Goal: Find specific page/section: Find specific page/section

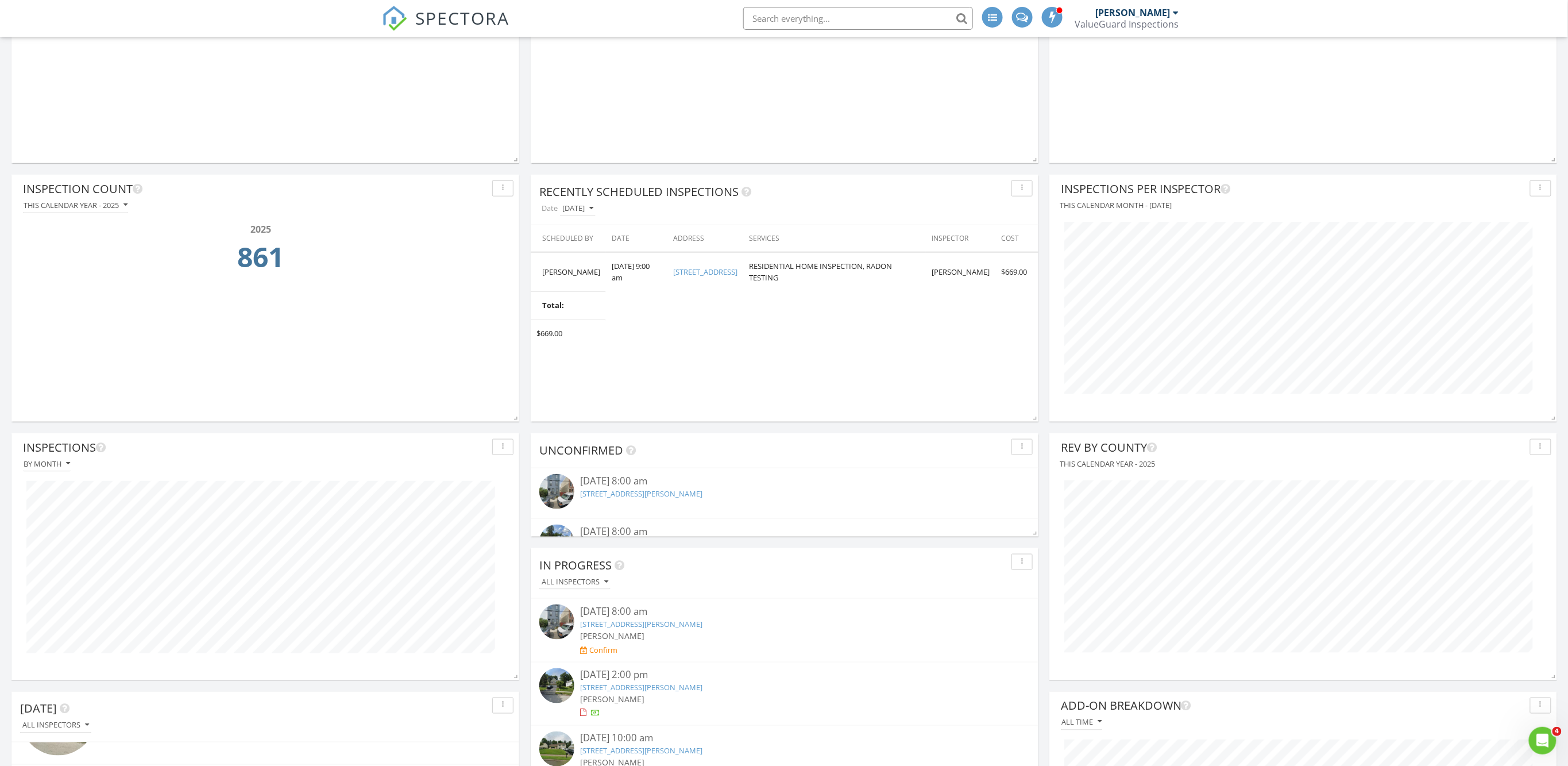
scroll to position [480, 0]
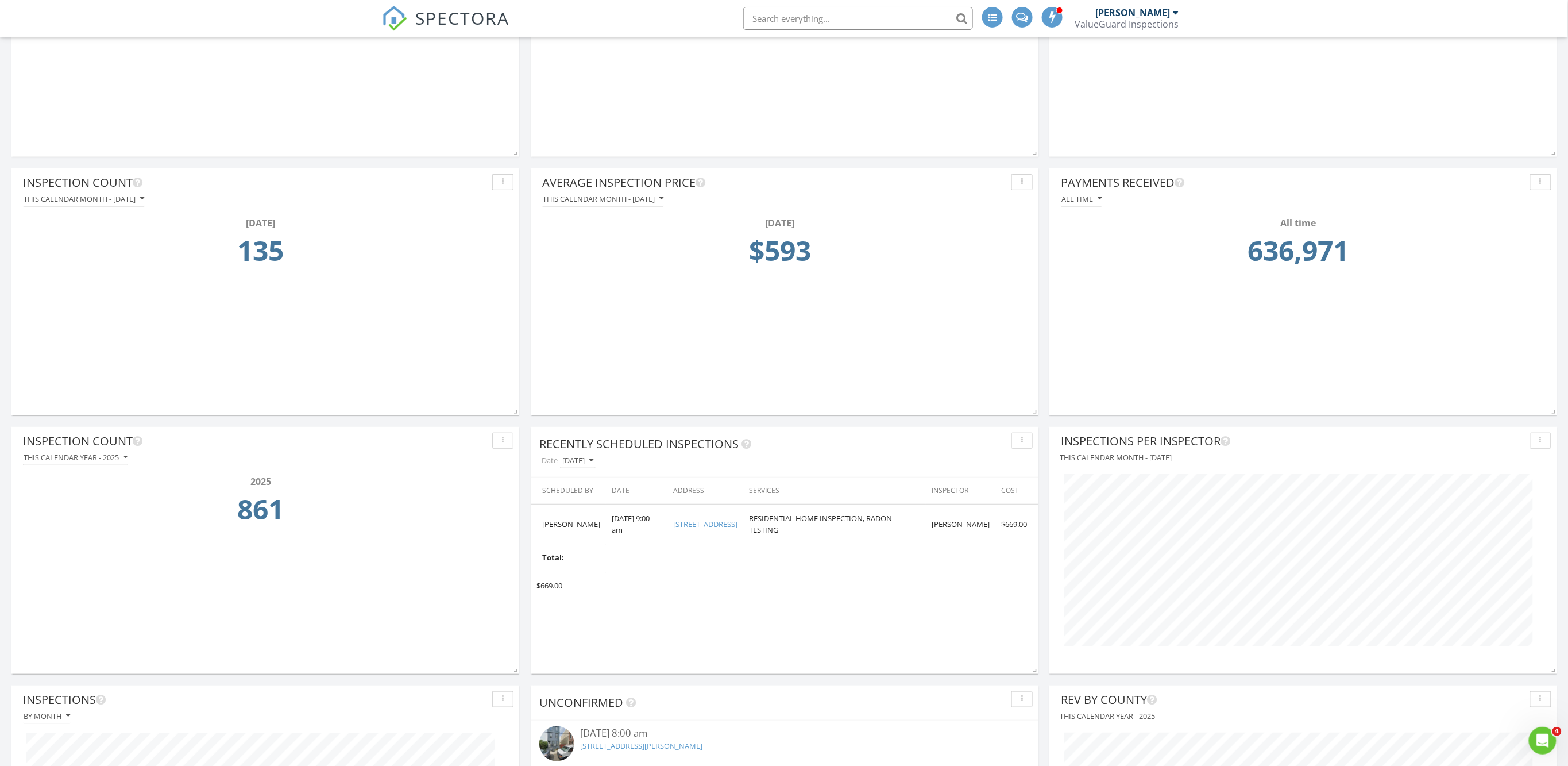
click at [591, 459] on icon "button" at bounding box center [591, 461] width 4 height 8
click at [588, 514] on div "[DATE]" at bounding box center [583, 512] width 29 height 14
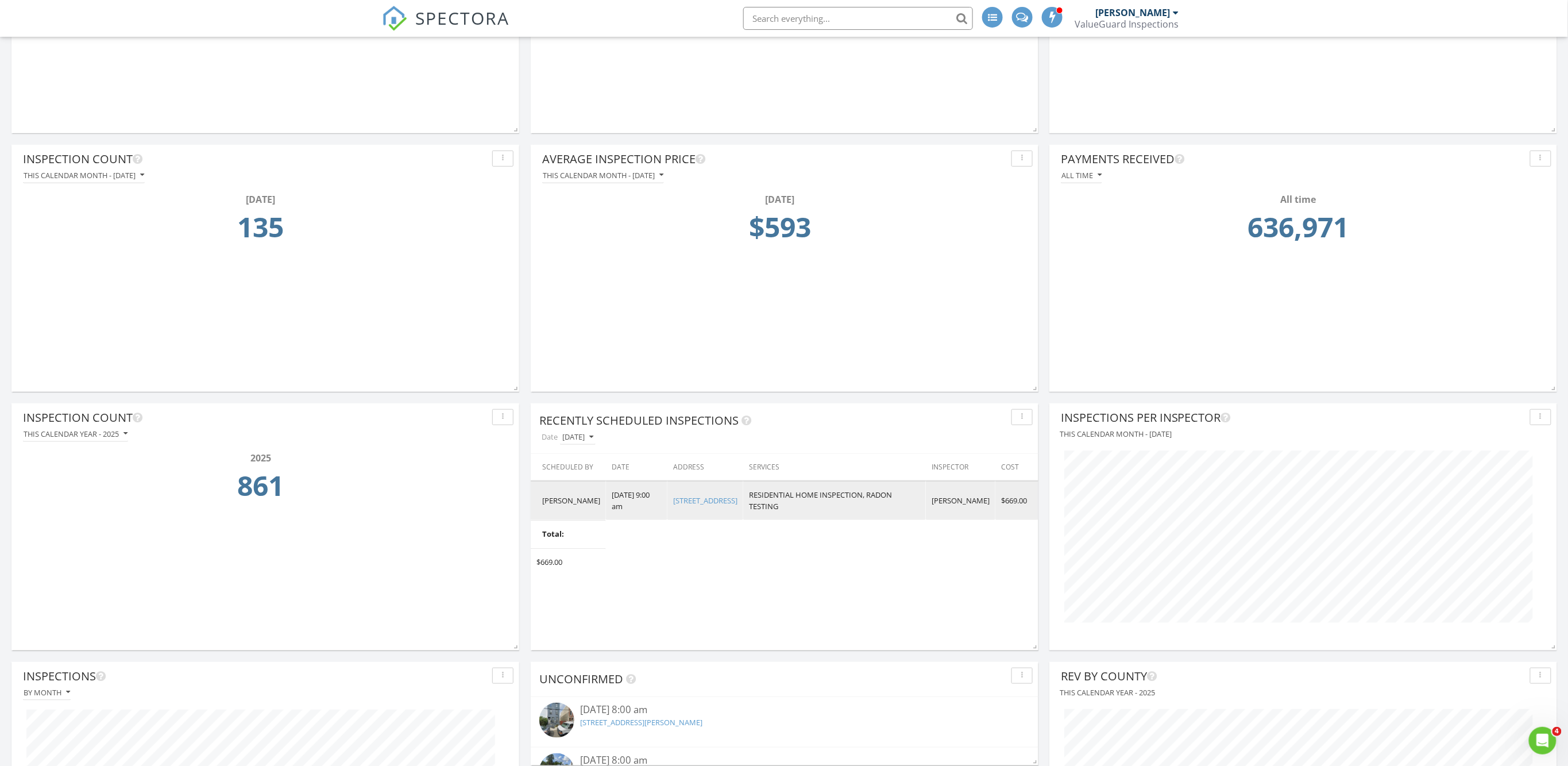
click at [679, 506] on link "3077 Salmon St, Philadelphia, PA 19134" at bounding box center [706, 500] width 65 height 10
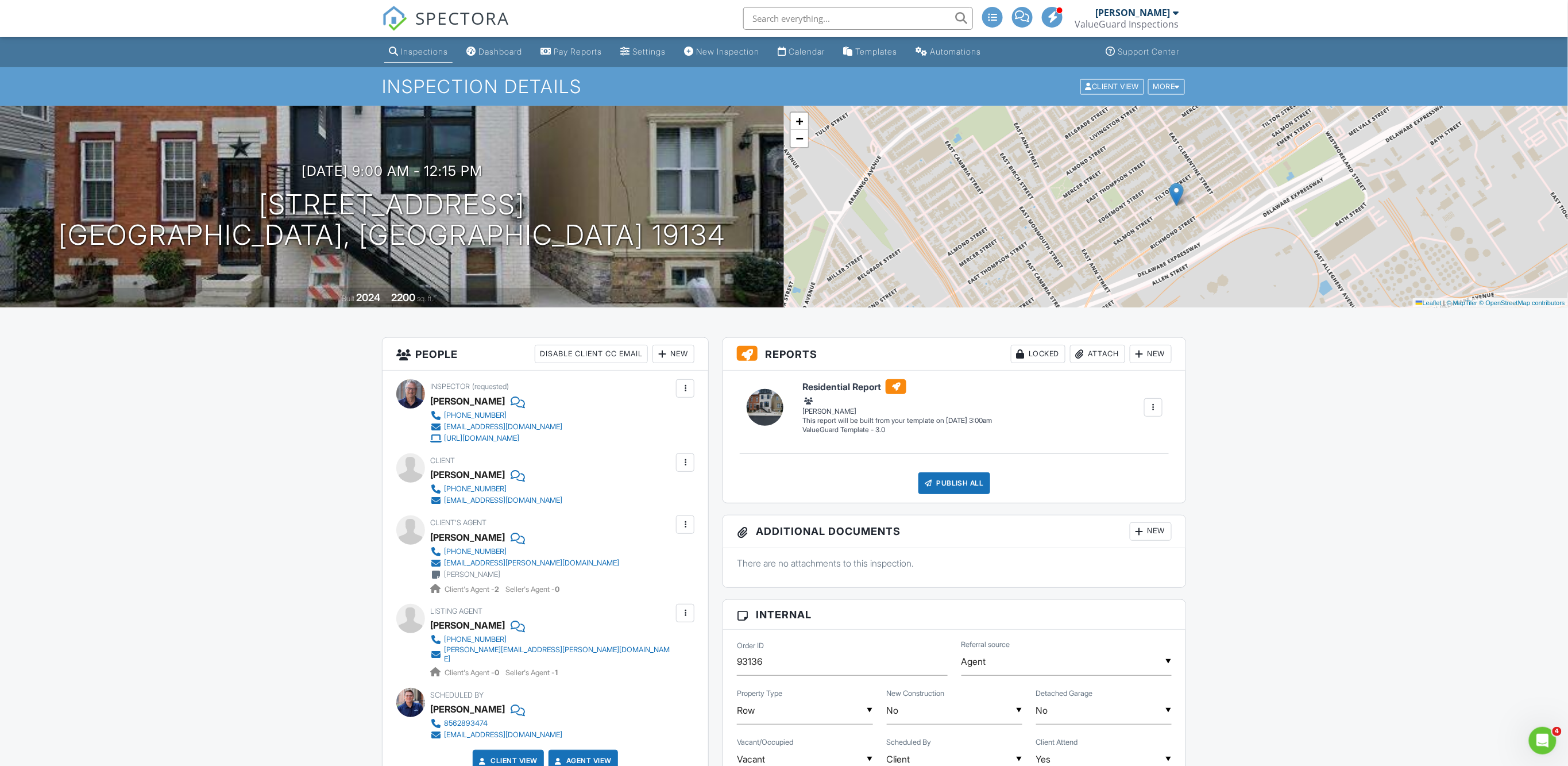
click at [431, 22] on span "SPECTORA" at bounding box center [462, 18] width 94 height 24
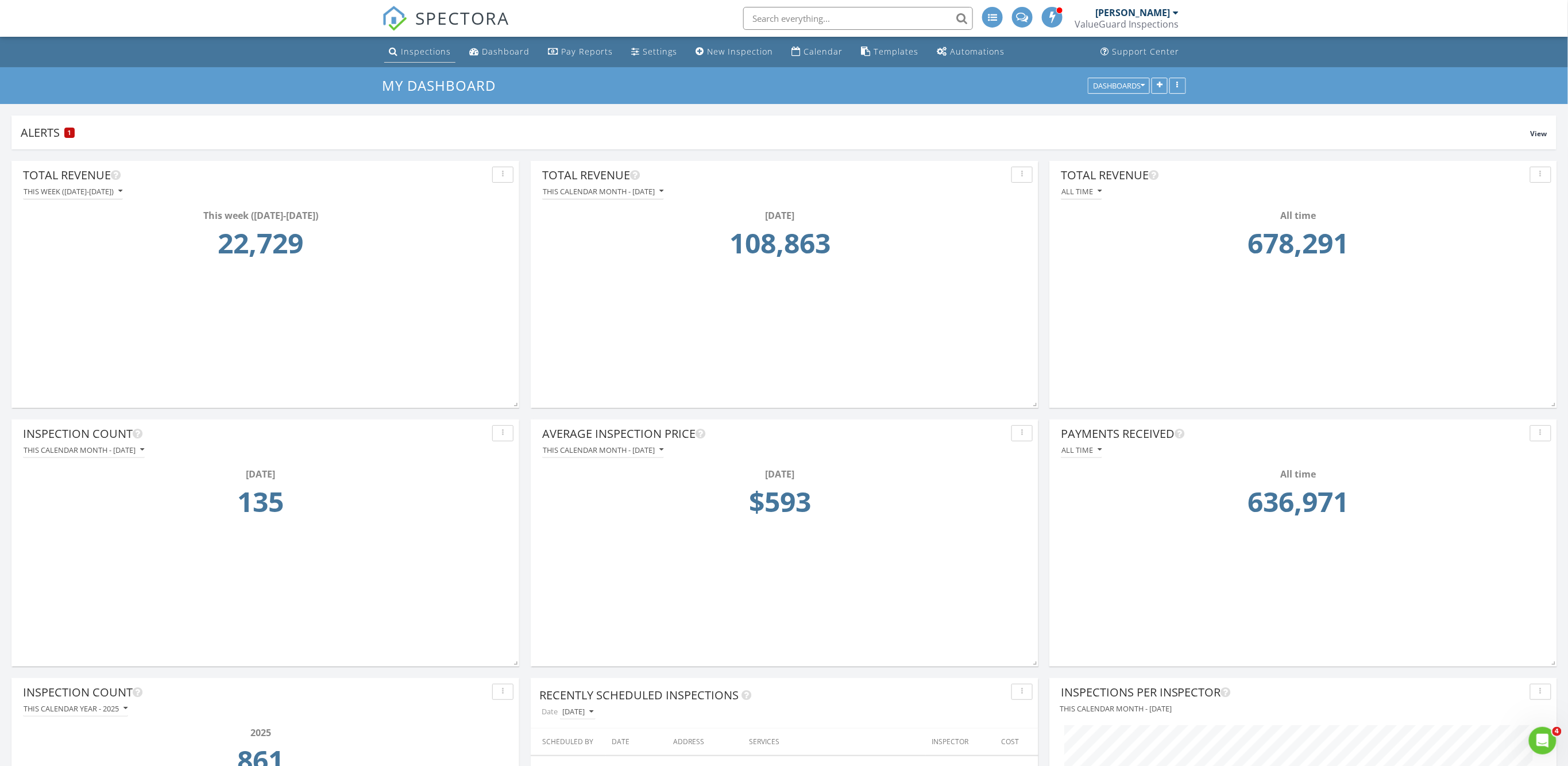
click at [432, 49] on div "Inspections" at bounding box center [425, 51] width 50 height 11
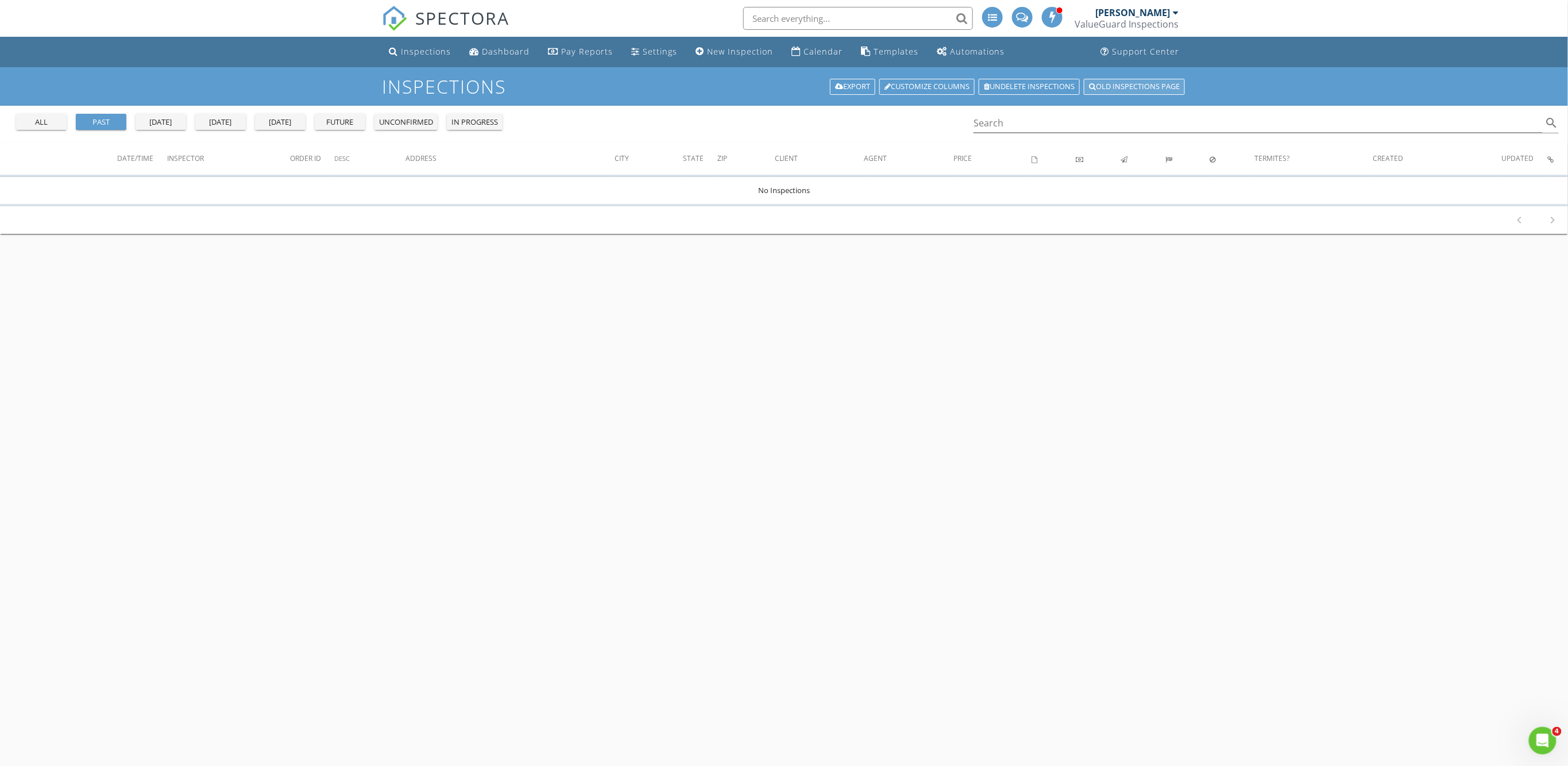
click at [1144, 85] on link "Old inspections page" at bounding box center [1134, 87] width 101 height 16
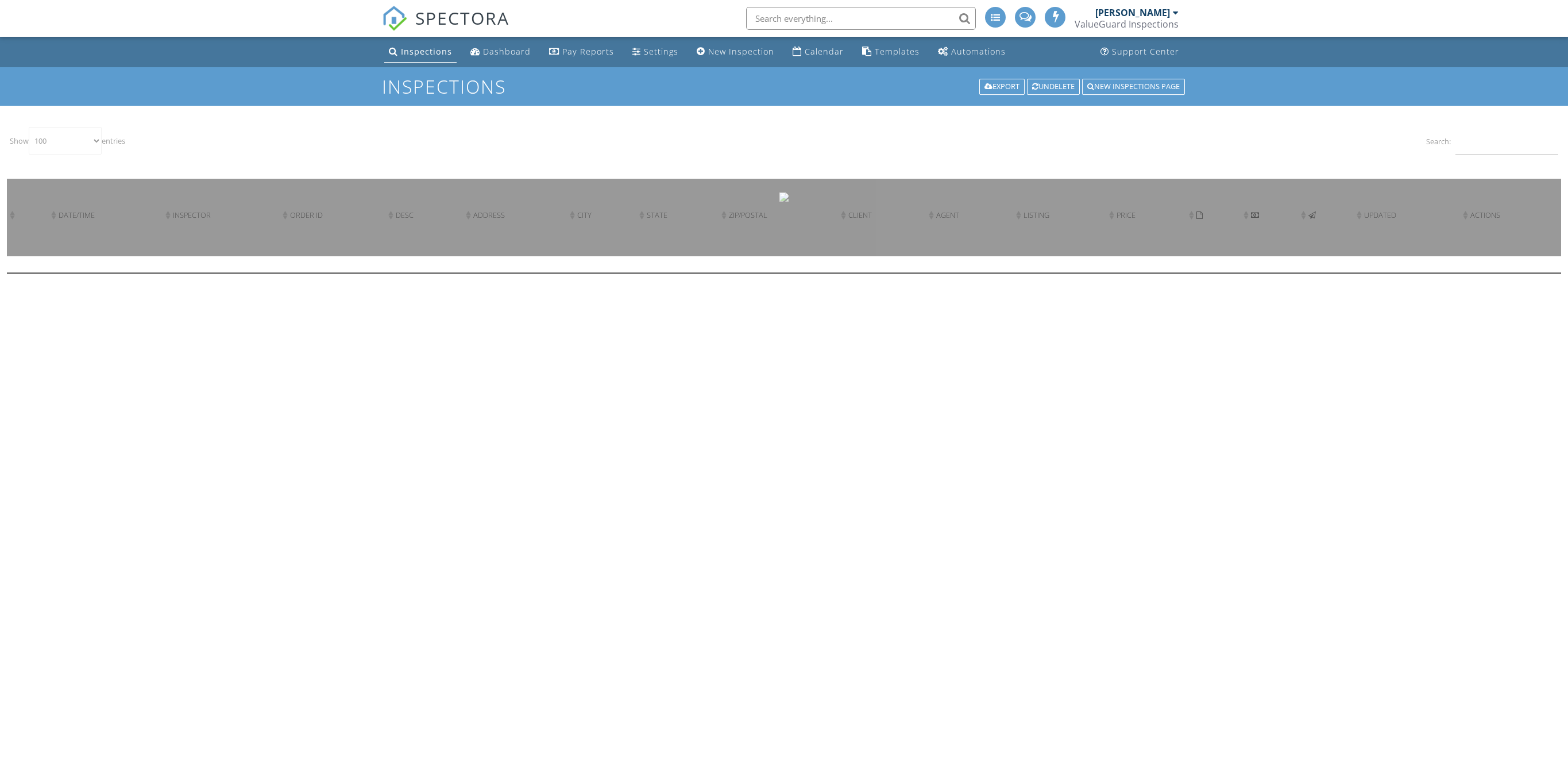
select select "100"
click at [1489, 150] on input "Search:" at bounding box center [1507, 141] width 103 height 28
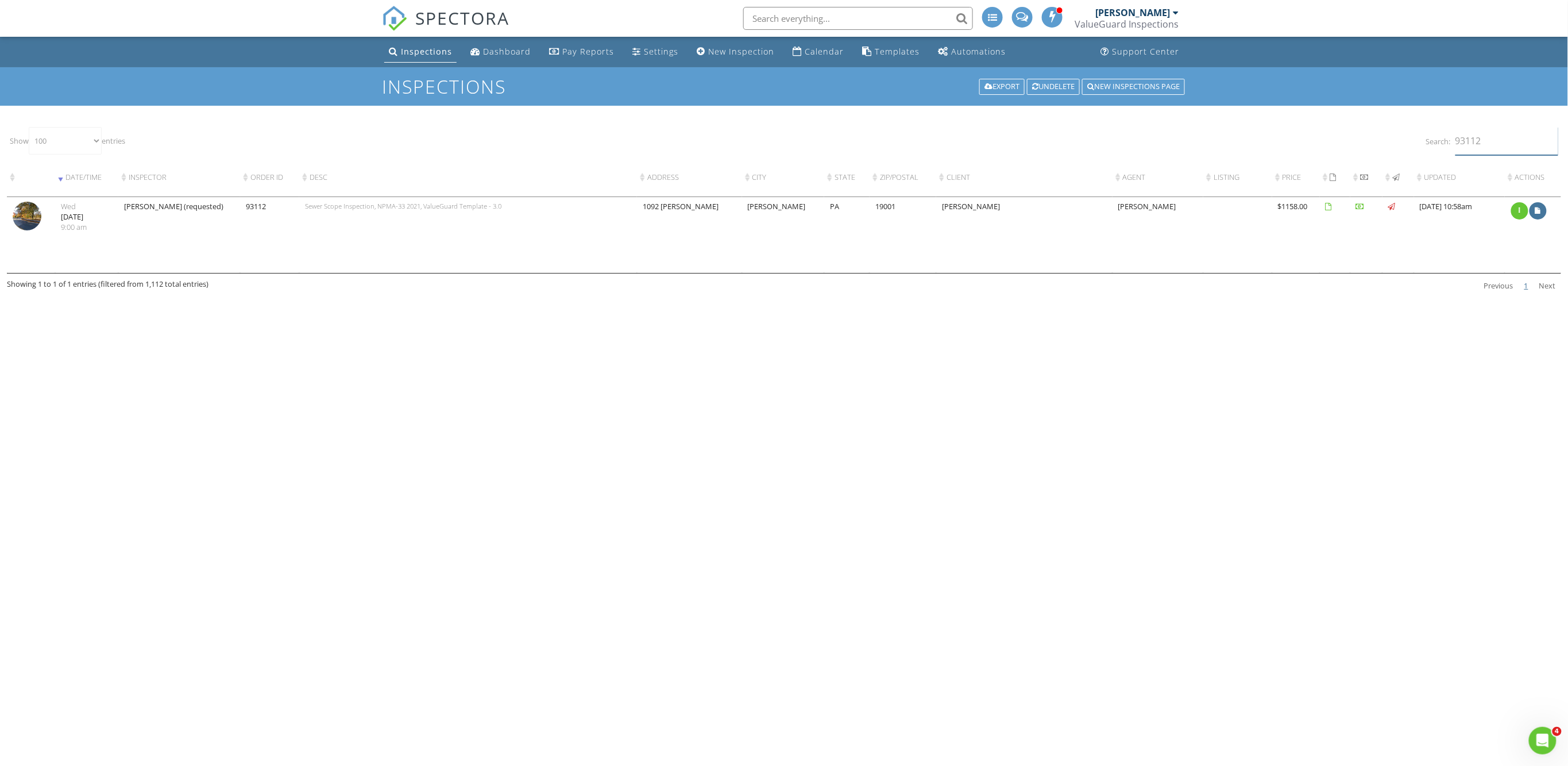
type input "93112"
click at [38, 231] on img at bounding box center [27, 216] width 29 height 29
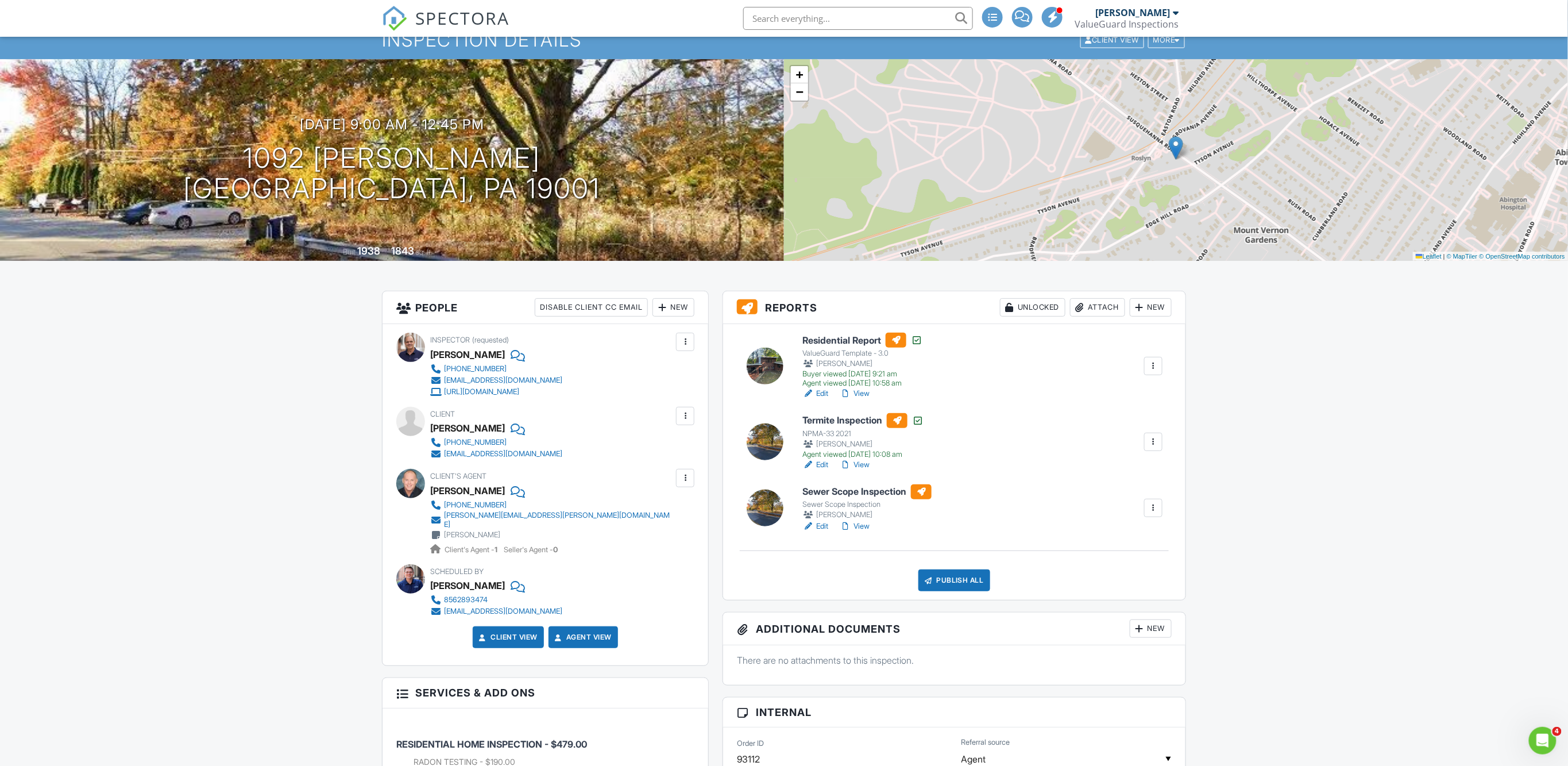
scroll to position [81, 0]
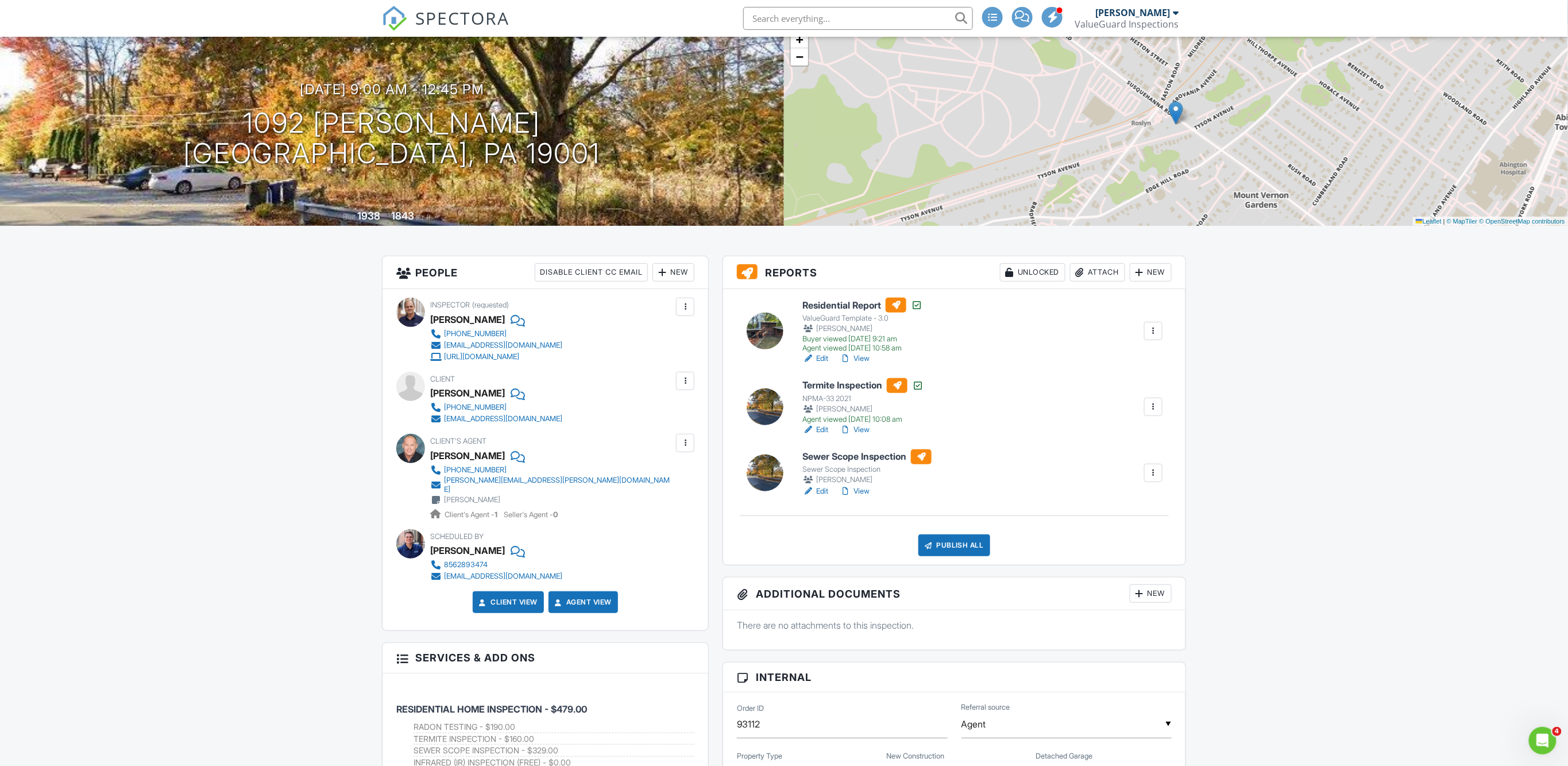
click at [860, 429] on link "View" at bounding box center [854, 430] width 30 height 11
click at [780, 11] on input "text" at bounding box center [858, 18] width 230 height 23
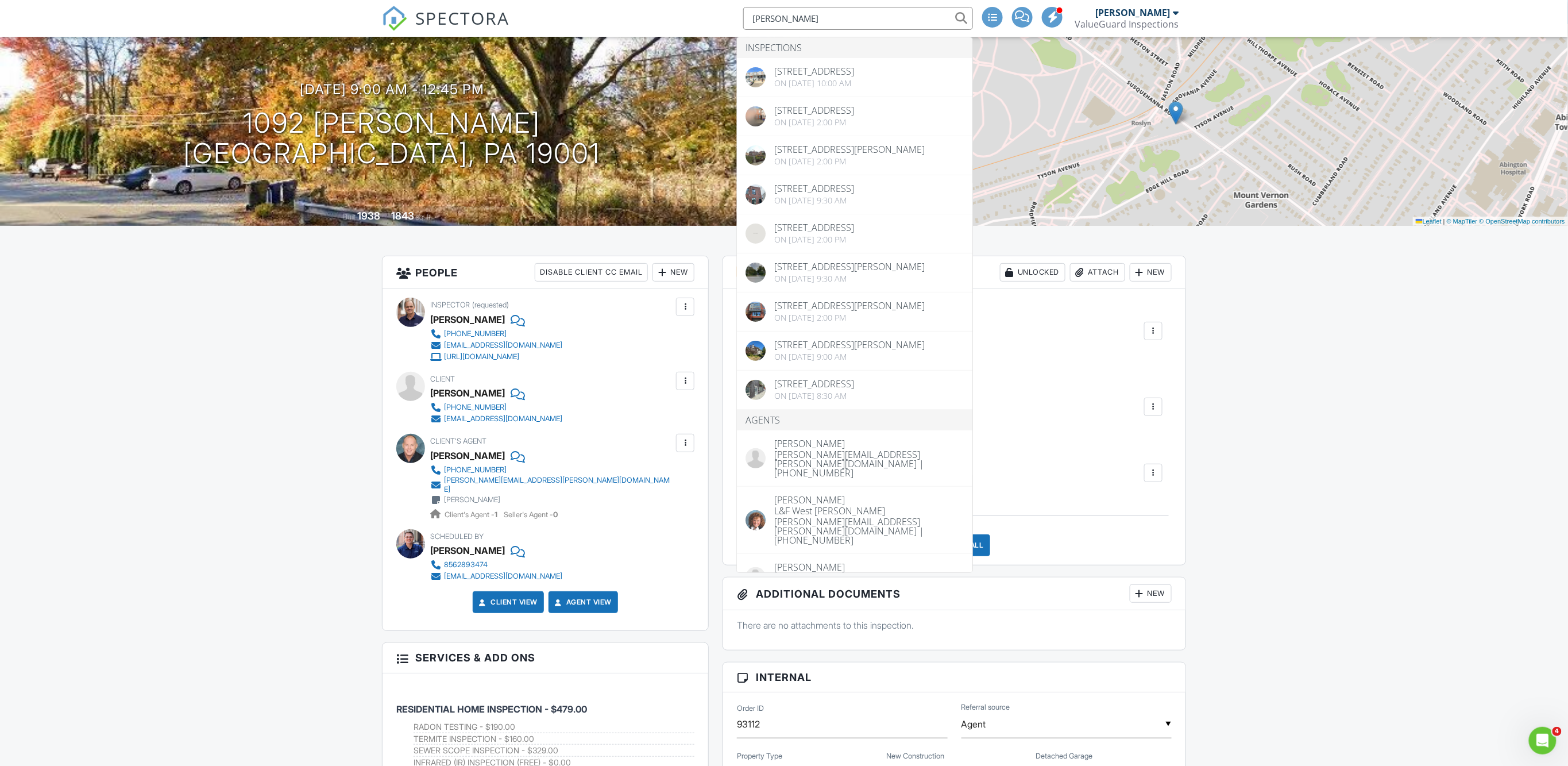
type input "[PERSON_NAME]"
drag, startPoint x: 776, startPoint y: 42, endPoint x: 802, endPoint y: 73, distance: 40.5
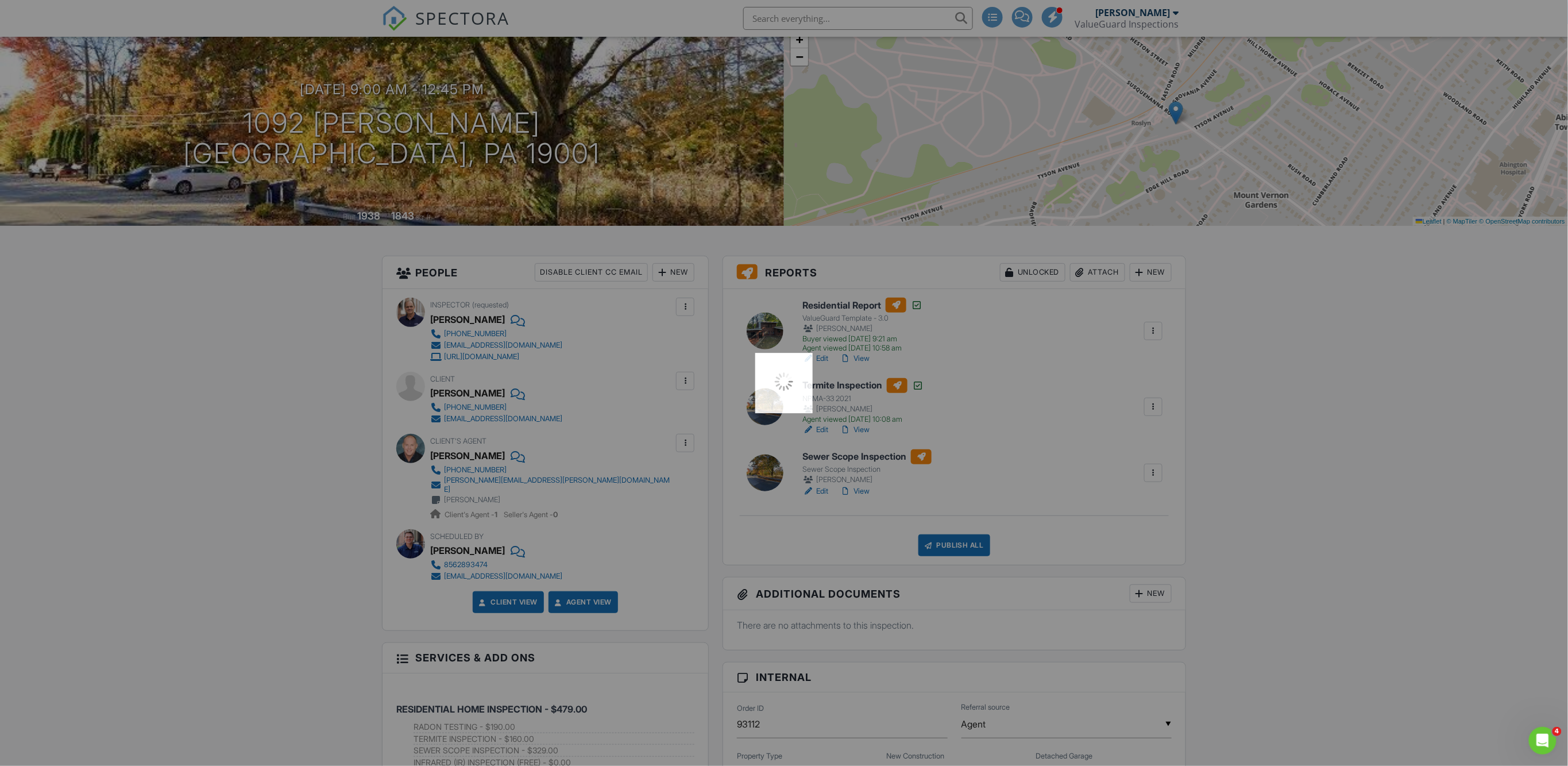
click at [802, 73] on div at bounding box center [784, 383] width 1568 height 766
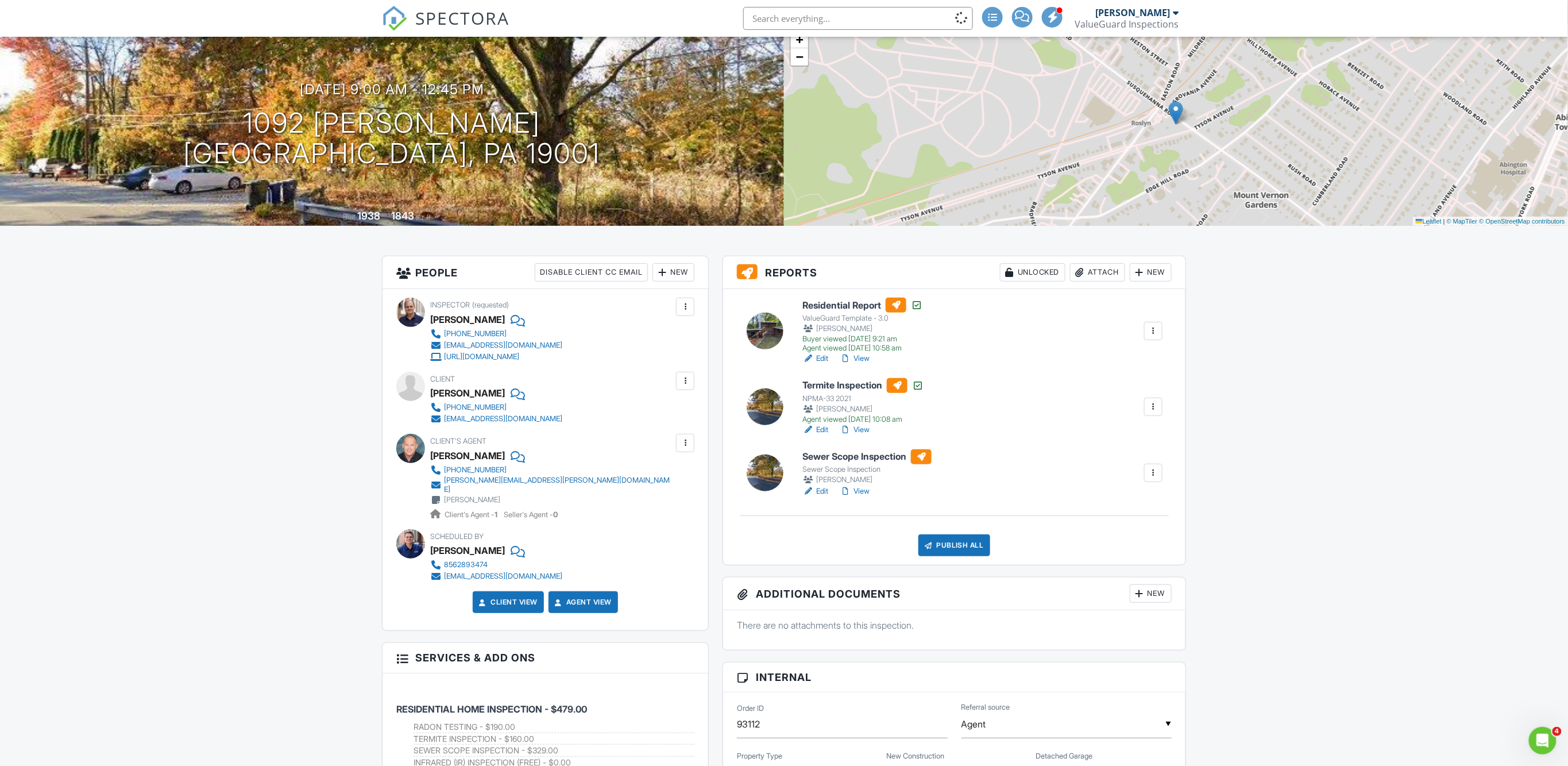
click at [865, 358] on link "View" at bounding box center [854, 358] width 30 height 11
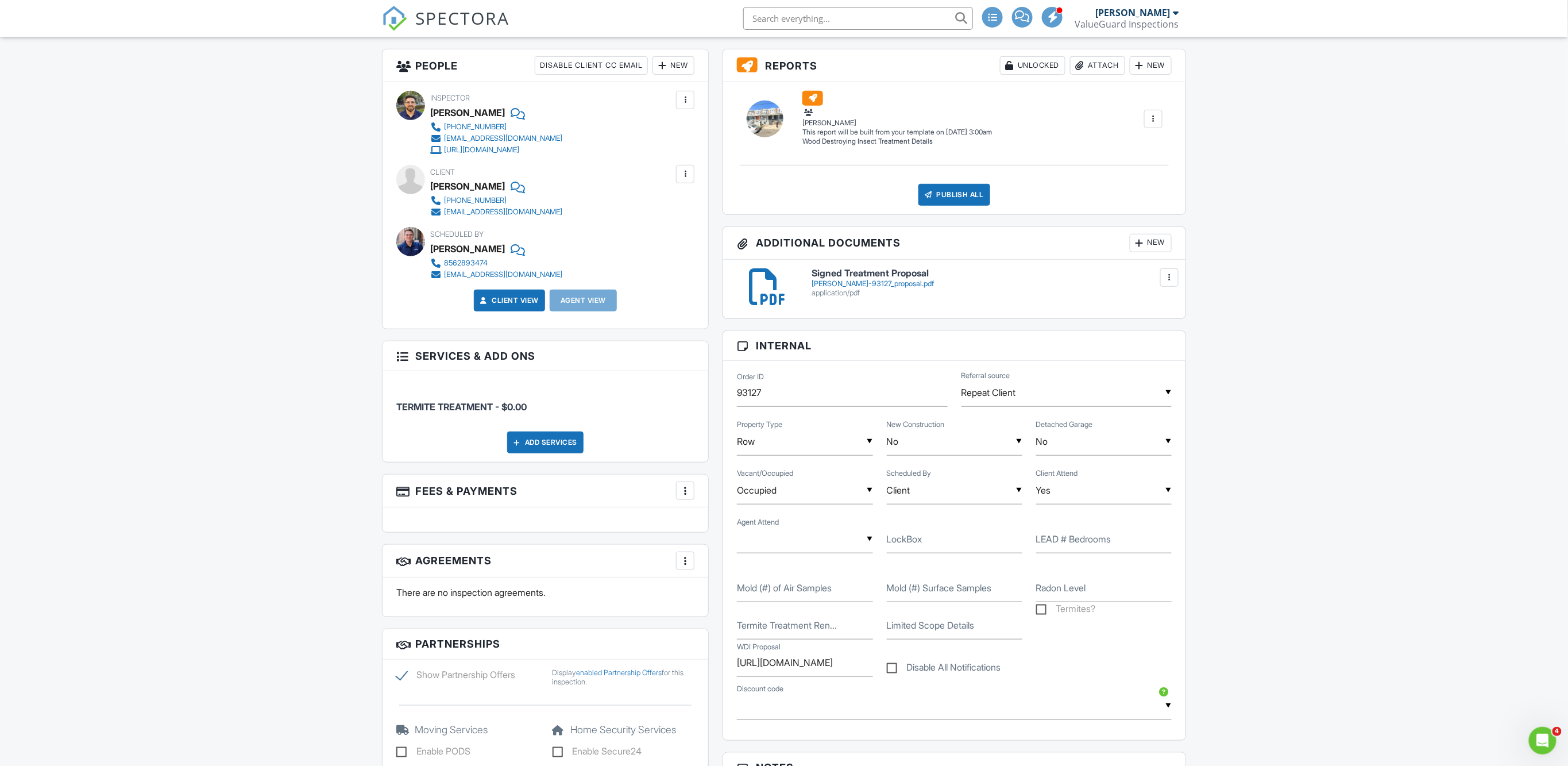
scroll to position [170, 0]
